Goal: Transaction & Acquisition: Download file/media

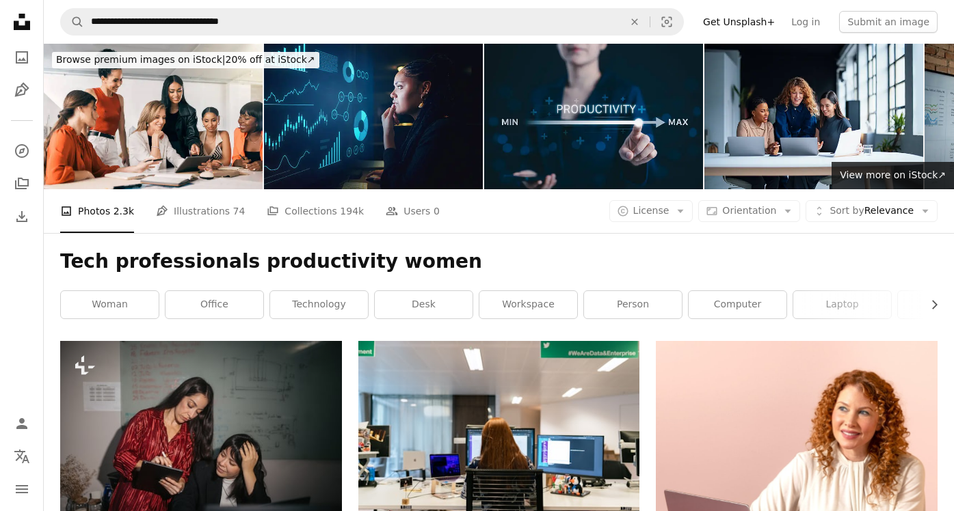
scroll to position [2053, 0]
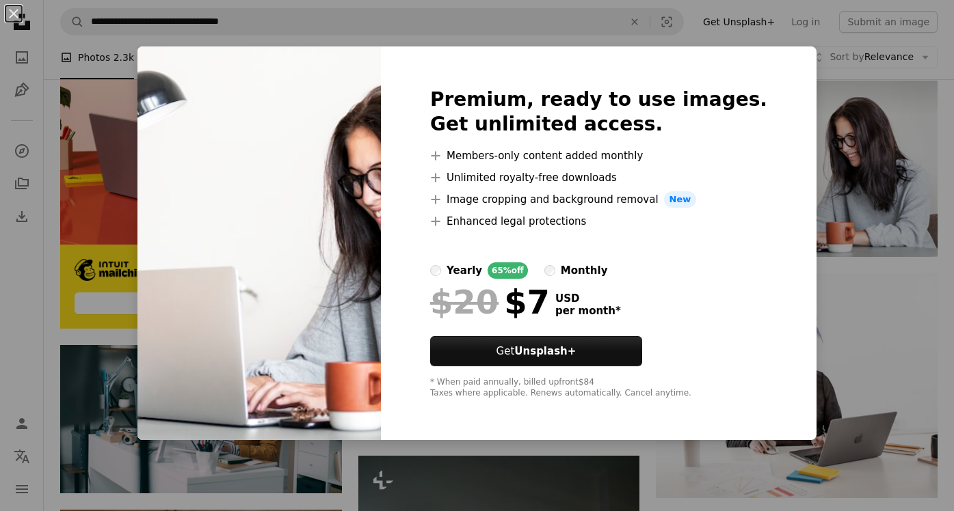
click at [838, 124] on div "An X shape Premium, ready to use images. Get unlimited access. A plus sign Memb…" at bounding box center [477, 255] width 954 height 511
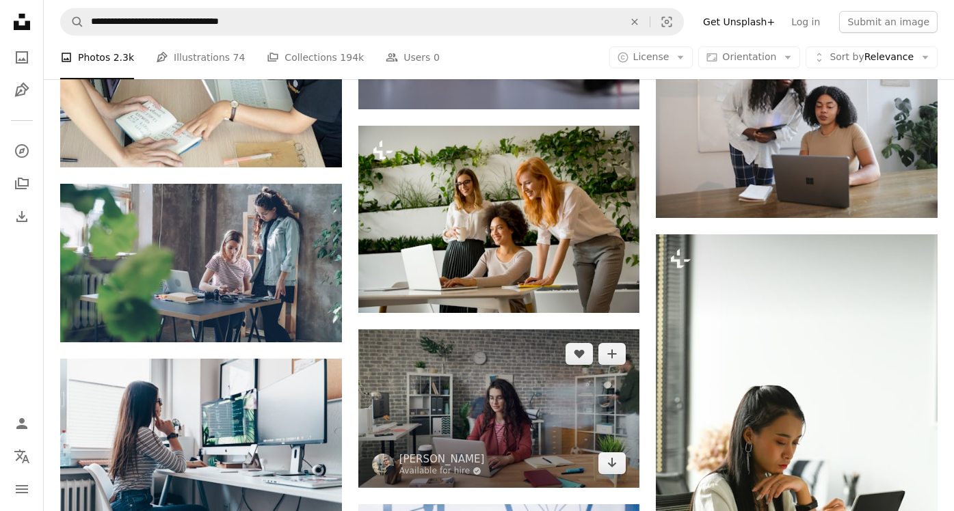
scroll to position [4439, 0]
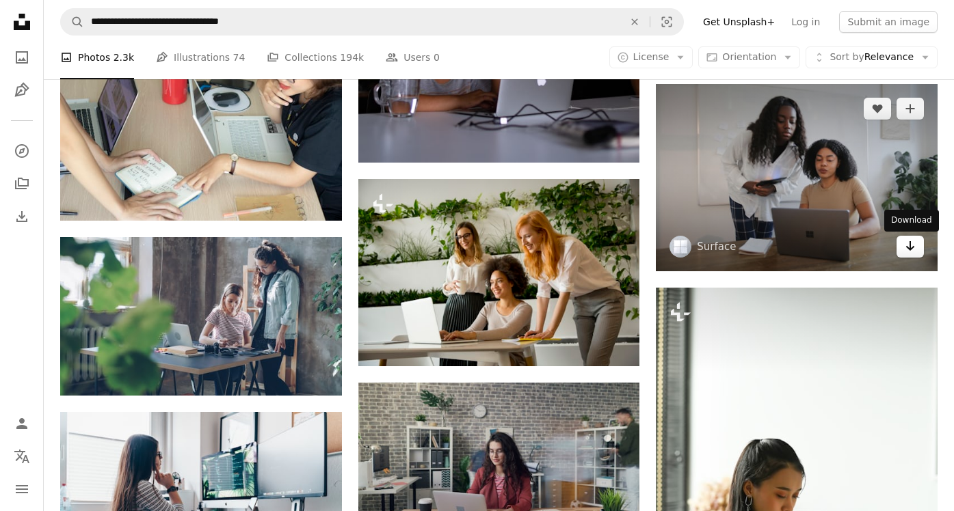
click at [905, 247] on icon "Arrow pointing down" at bounding box center [910, 246] width 11 height 16
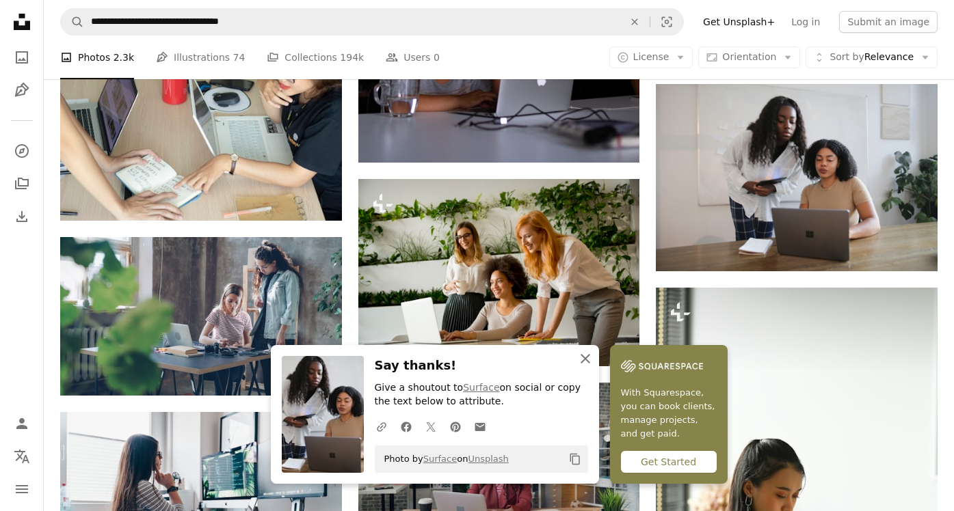
click at [583, 351] on icon "An X shape" at bounding box center [585, 359] width 16 height 16
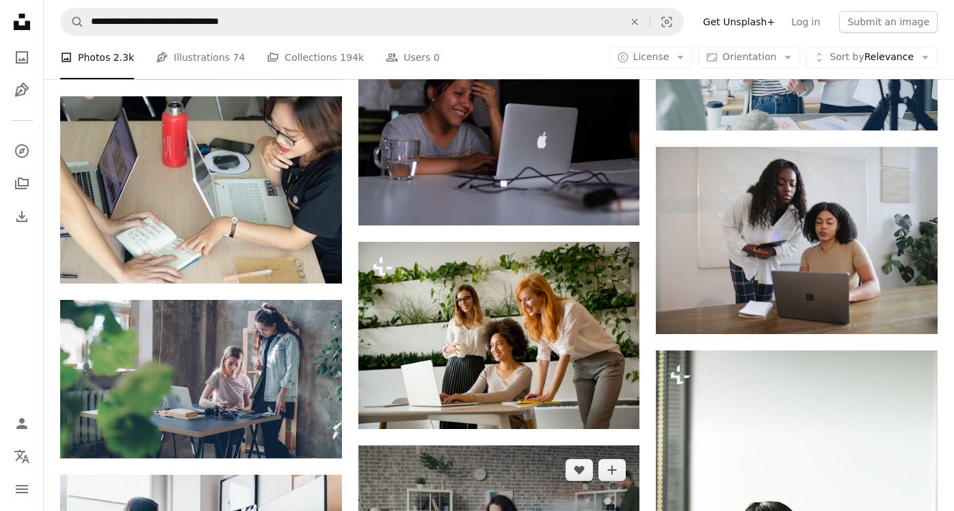
scroll to position [4374, 0]
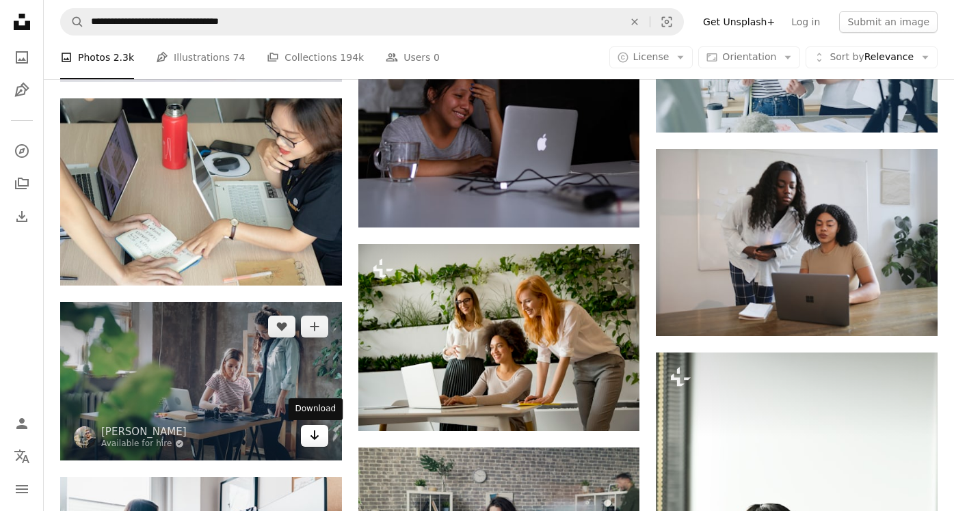
click at [316, 438] on icon "Download" at bounding box center [314, 436] width 9 height 10
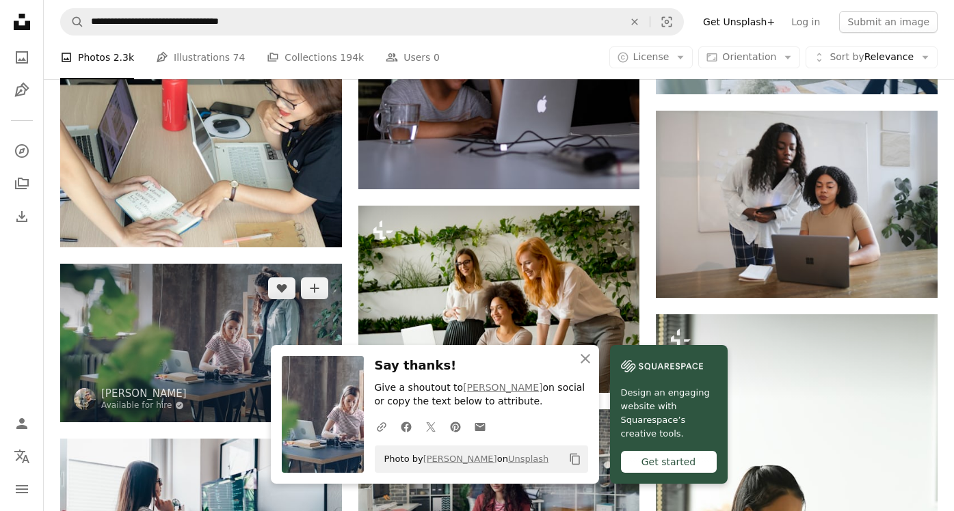
scroll to position [4708, 0]
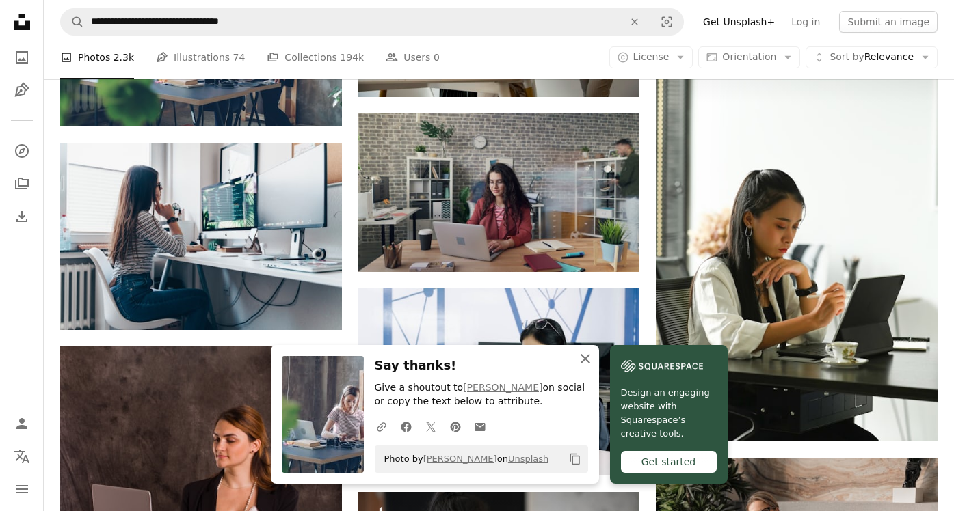
click at [586, 355] on icon "An X shape" at bounding box center [585, 359] width 16 height 16
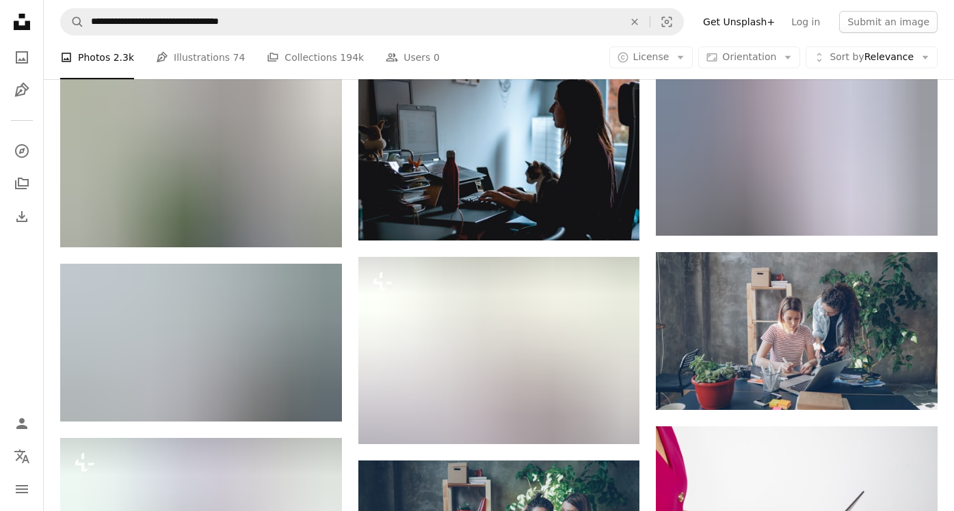
scroll to position [6423, 0]
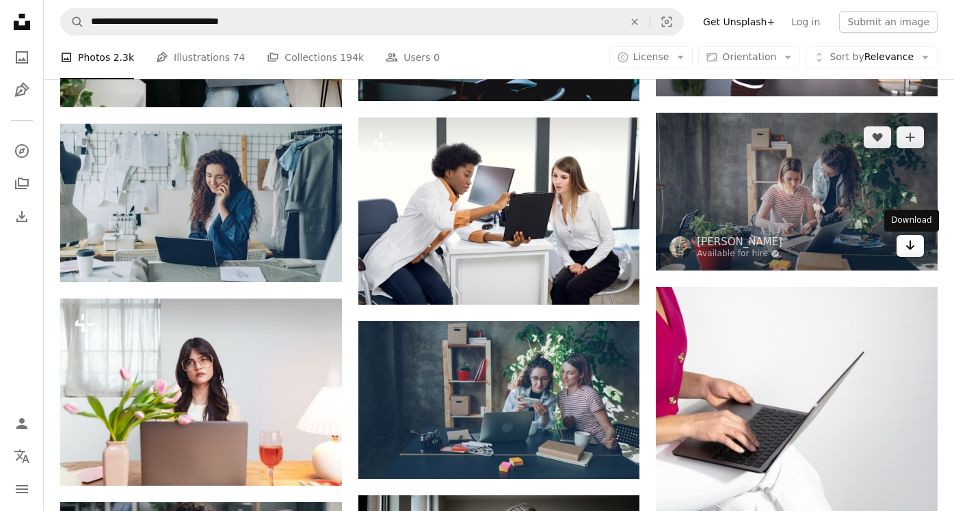
click at [906, 244] on icon "Arrow pointing down" at bounding box center [910, 245] width 11 height 16
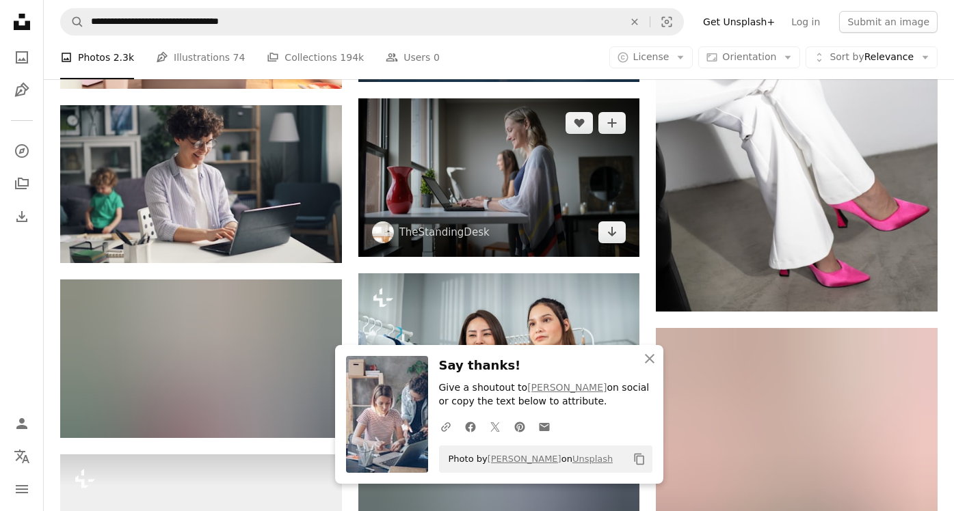
scroll to position [6931, 0]
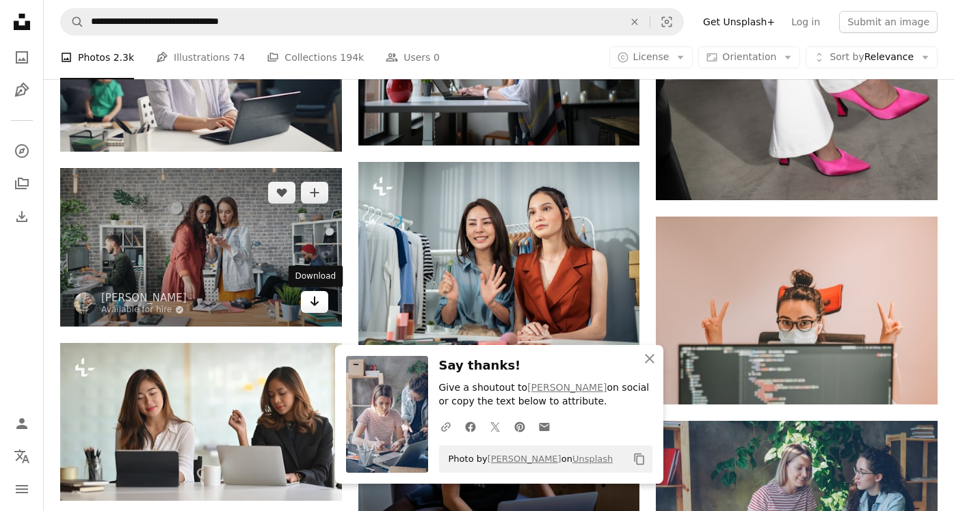
click at [317, 304] on icon "Download" at bounding box center [314, 302] width 9 height 10
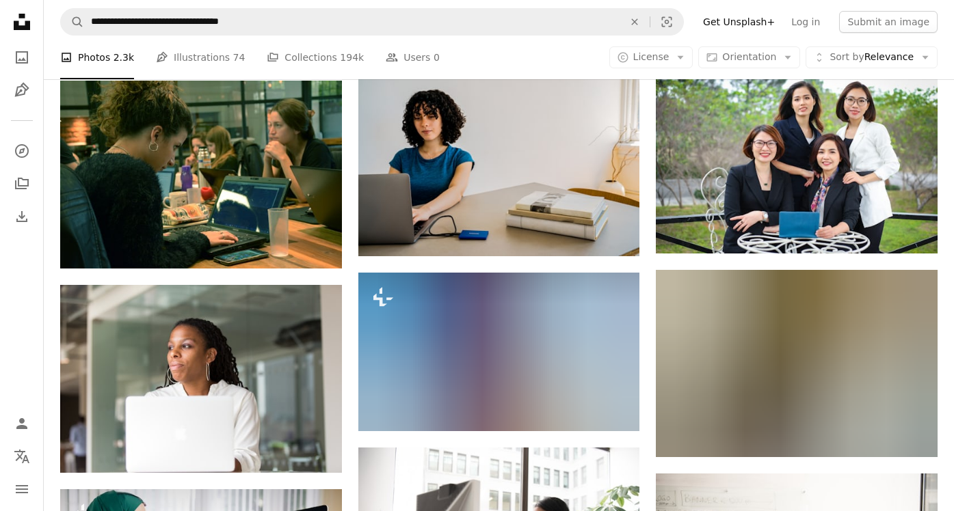
scroll to position [9386, 0]
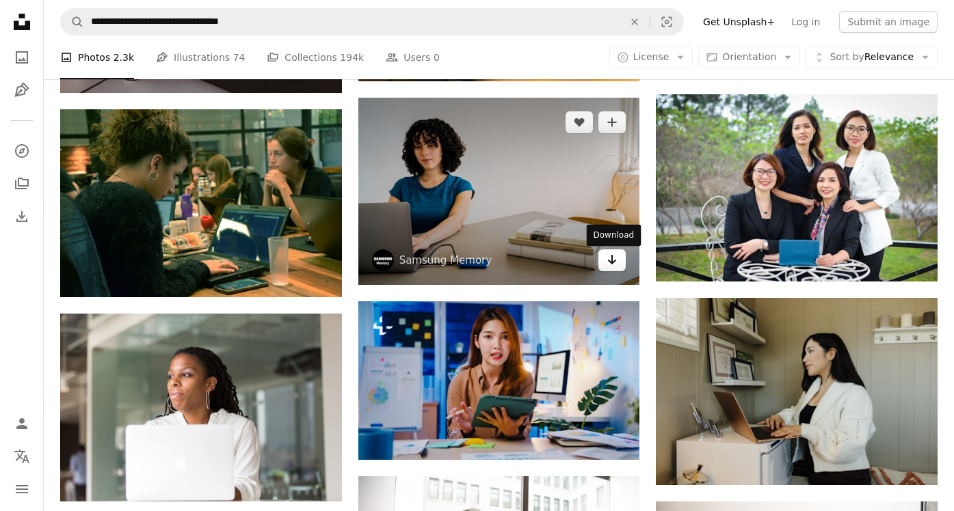
click at [613, 260] on icon "Arrow pointing down" at bounding box center [611, 260] width 11 height 16
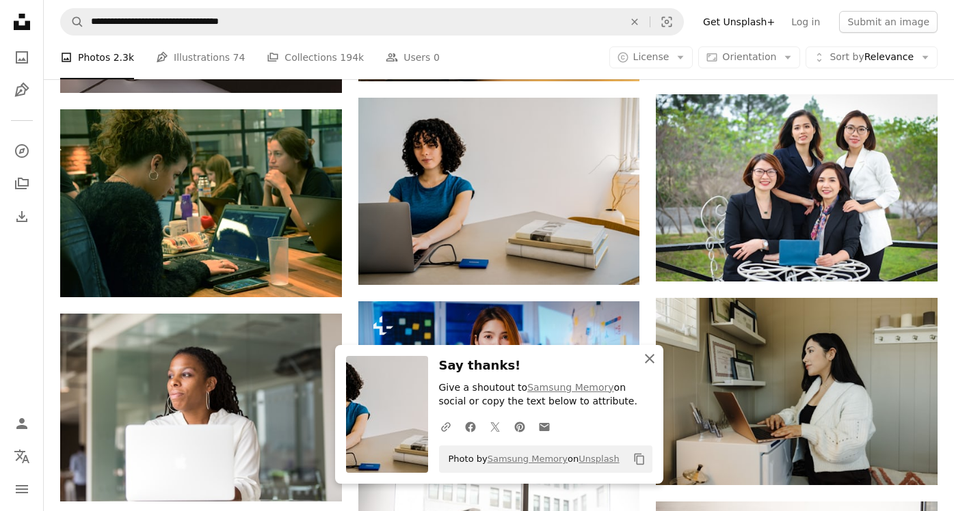
click at [646, 358] on icon "An X shape" at bounding box center [649, 359] width 16 height 16
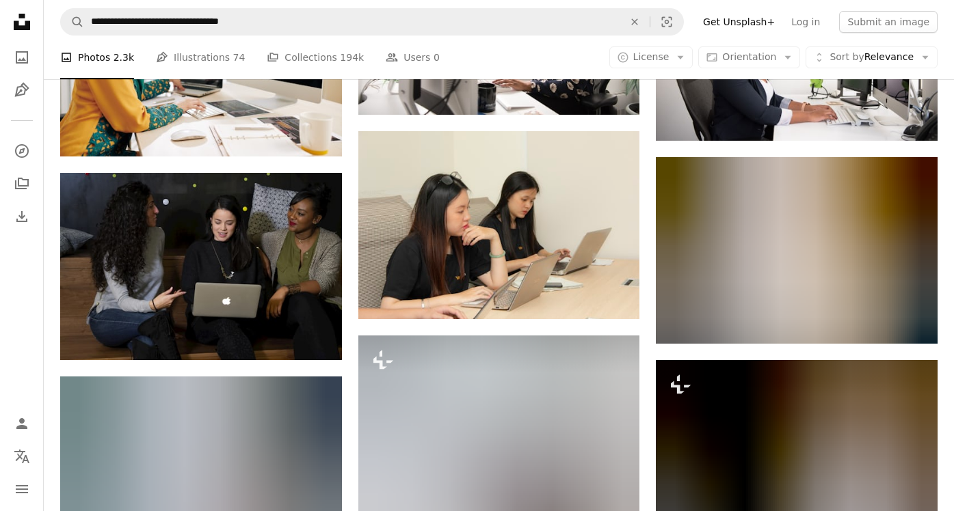
scroll to position [10162, 0]
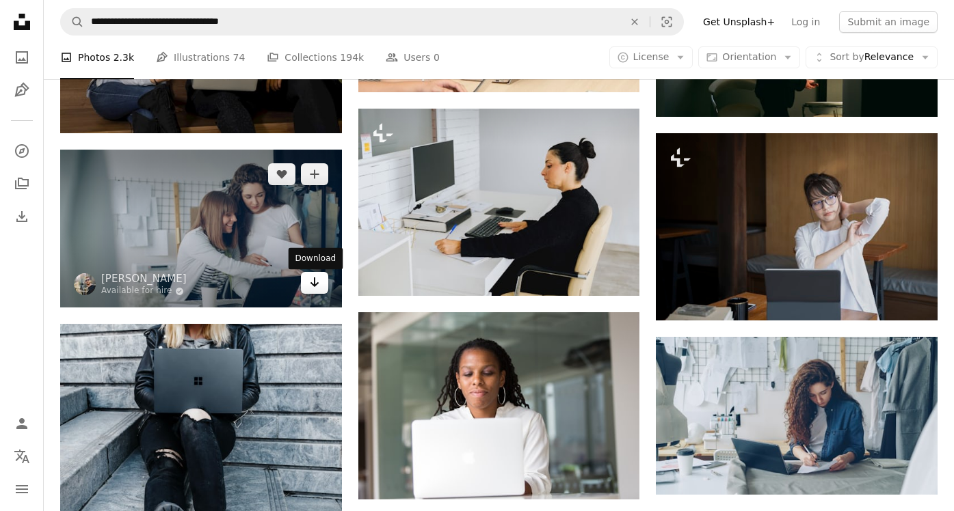
click at [317, 286] on icon "Download" at bounding box center [314, 283] width 9 height 10
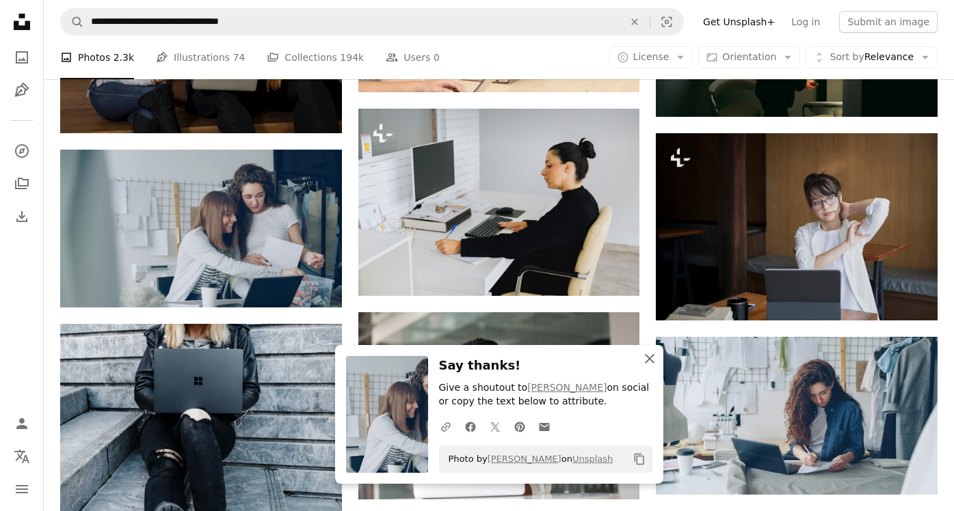
click at [644, 362] on icon "An X shape" at bounding box center [649, 359] width 16 height 16
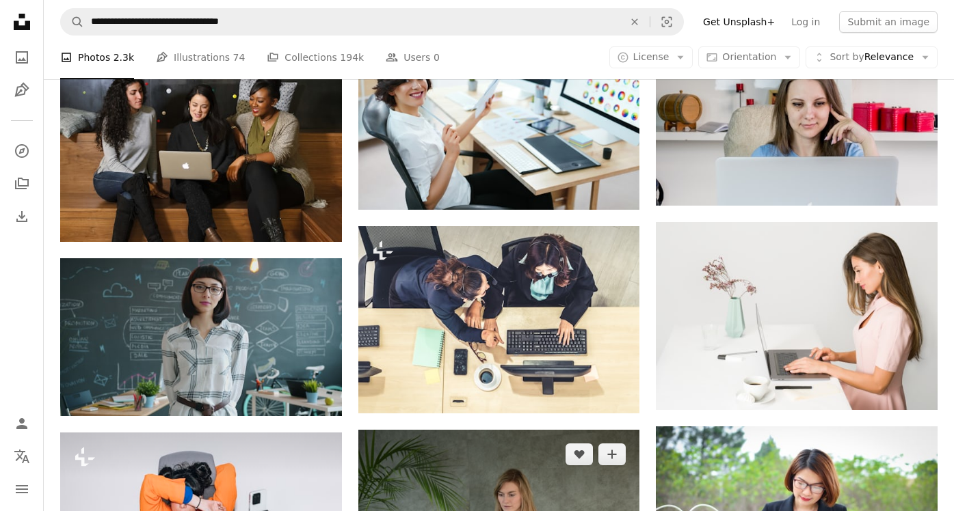
scroll to position [11056, 0]
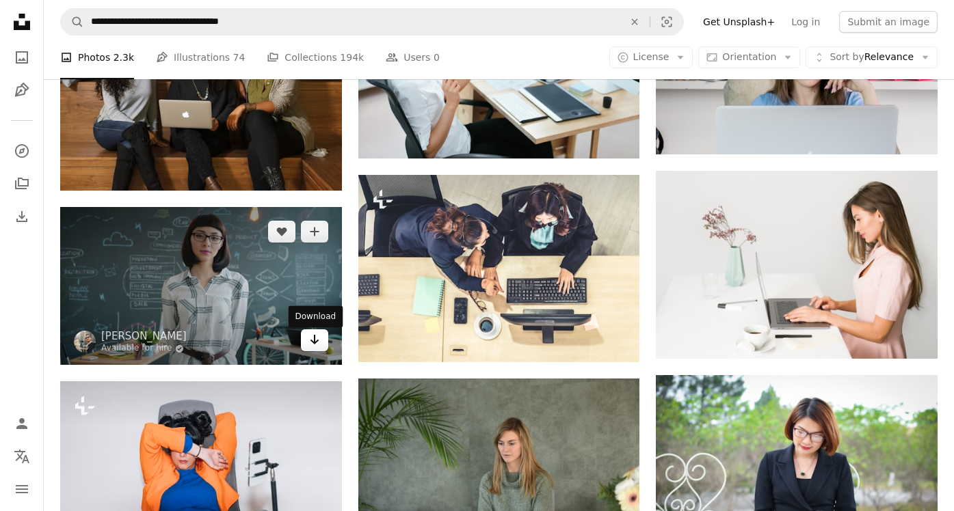
click at [319, 345] on icon "Arrow pointing down" at bounding box center [314, 340] width 11 height 16
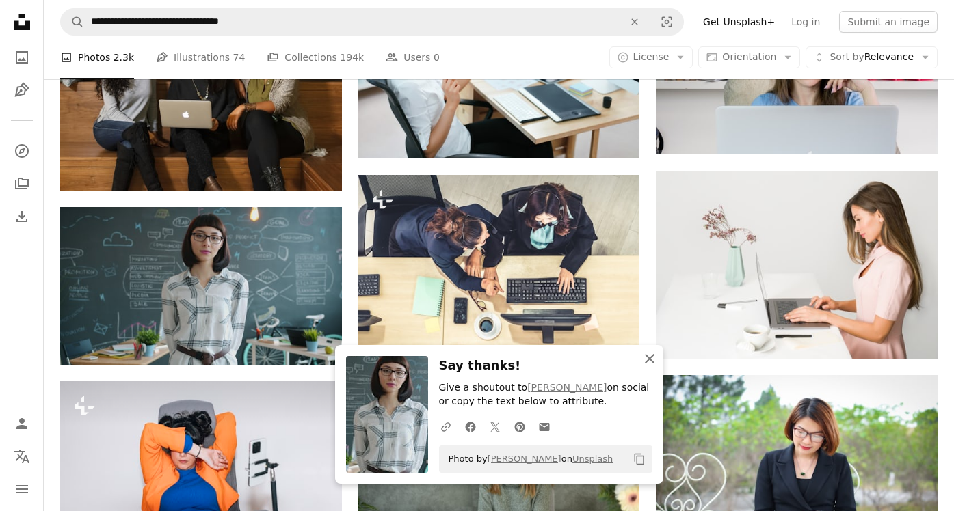
click at [652, 359] on icon "An X shape" at bounding box center [649, 359] width 16 height 16
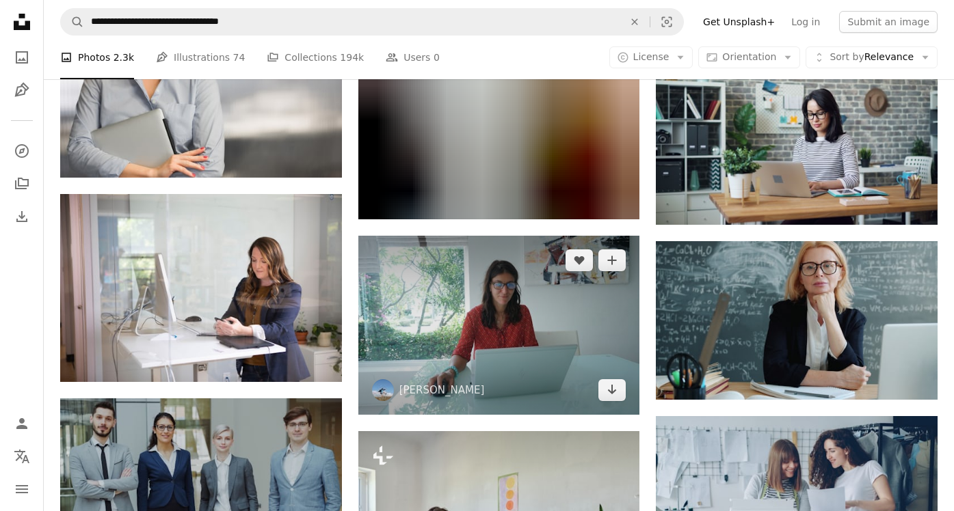
scroll to position [12157, 0]
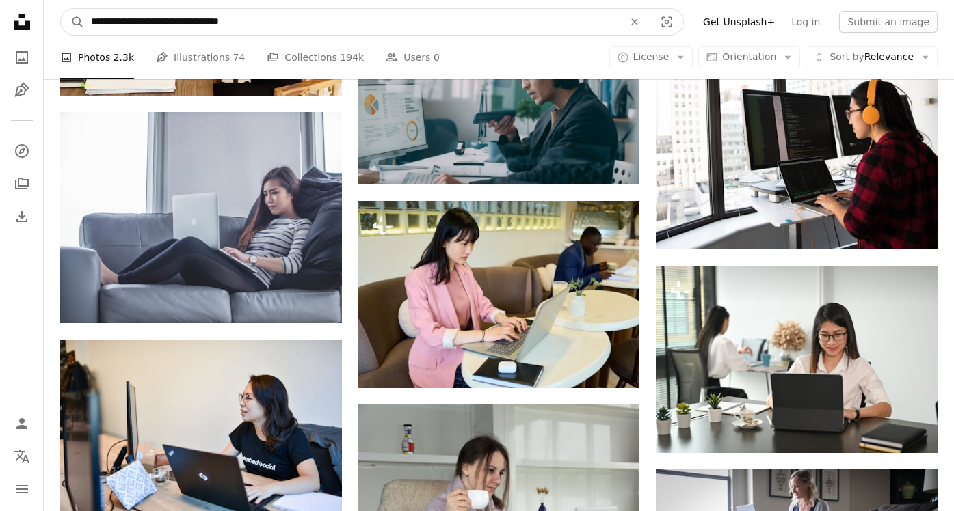
click at [323, 15] on input "**********" at bounding box center [351, 22] width 535 height 26
type input "*"
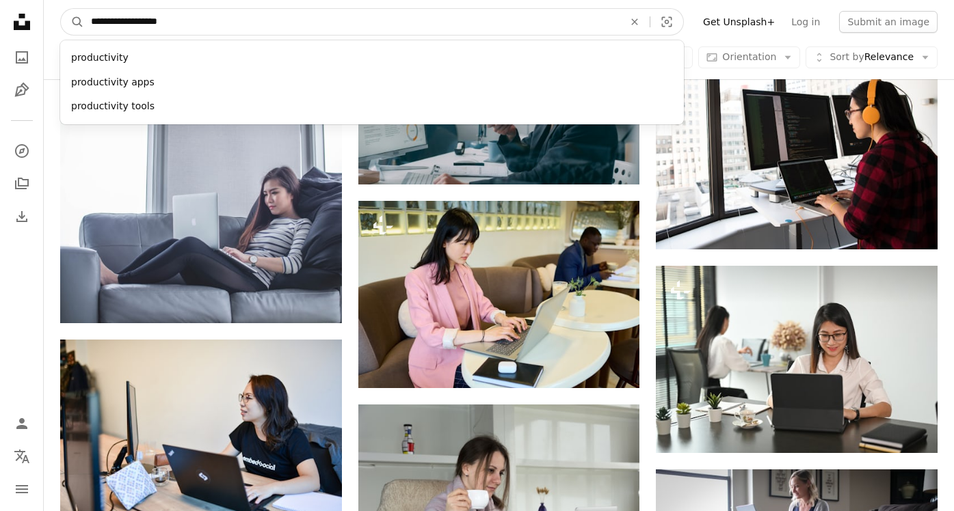
type input "**********"
click button "A magnifying glass" at bounding box center [72, 22] width 23 height 26
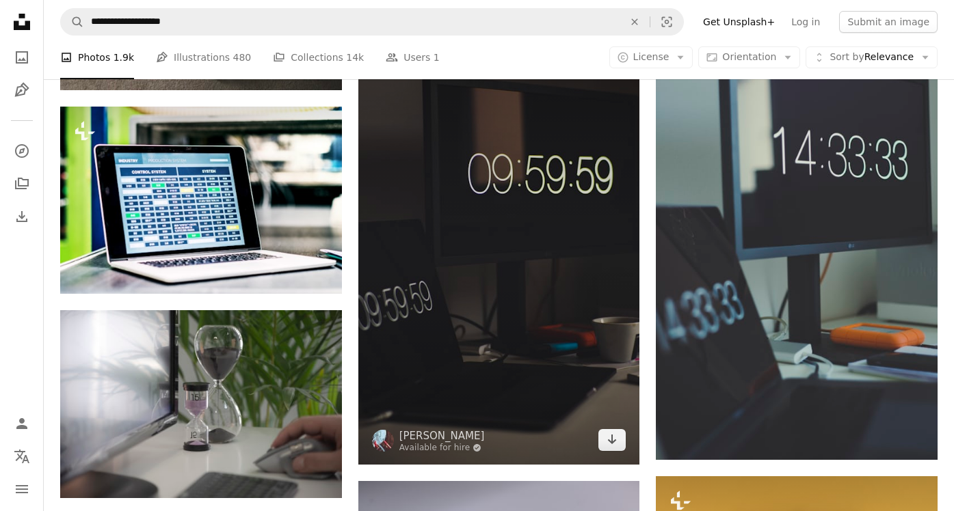
scroll to position [883, 0]
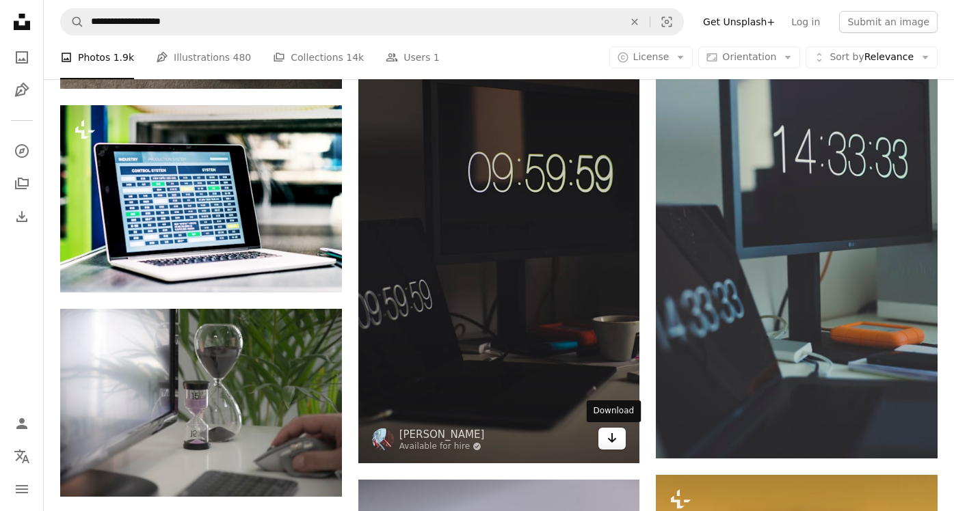
click at [616, 433] on icon "Arrow pointing down" at bounding box center [611, 438] width 11 height 16
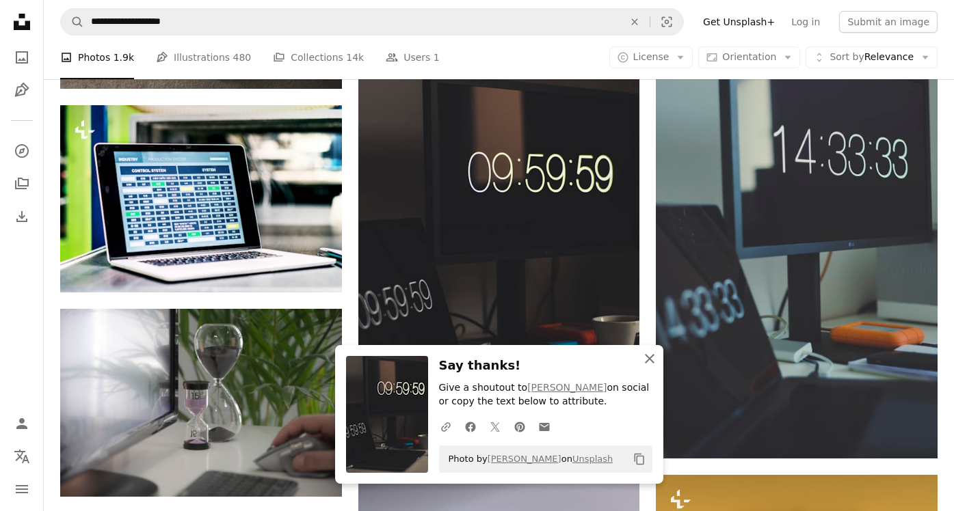
click at [647, 356] on icon "An X shape" at bounding box center [649, 359] width 16 height 16
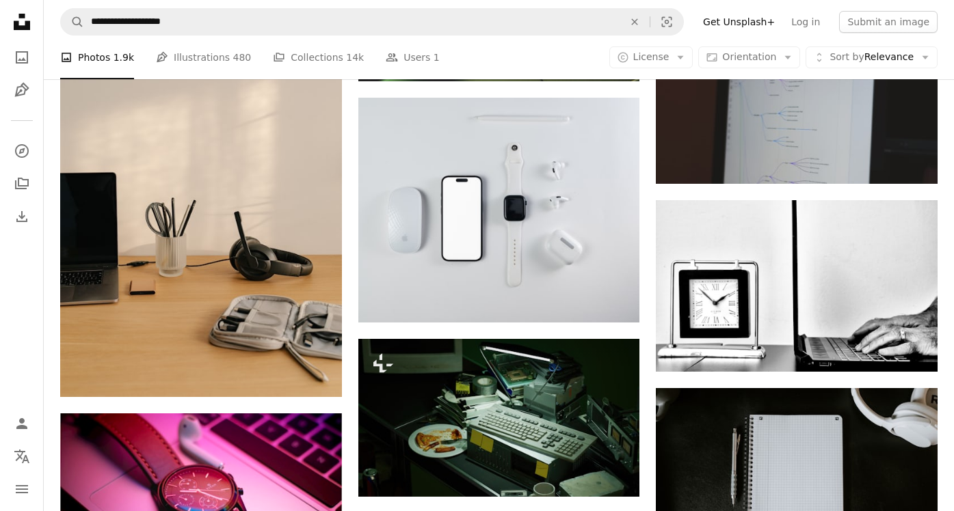
scroll to position [3529, 0]
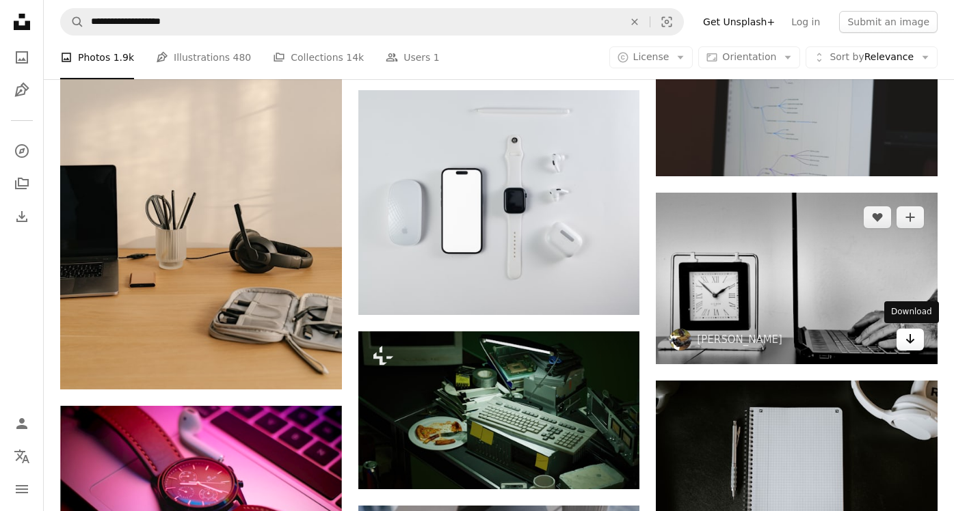
click at [913, 340] on icon "Download" at bounding box center [910, 339] width 9 height 10
